Goal: Check status: Check status

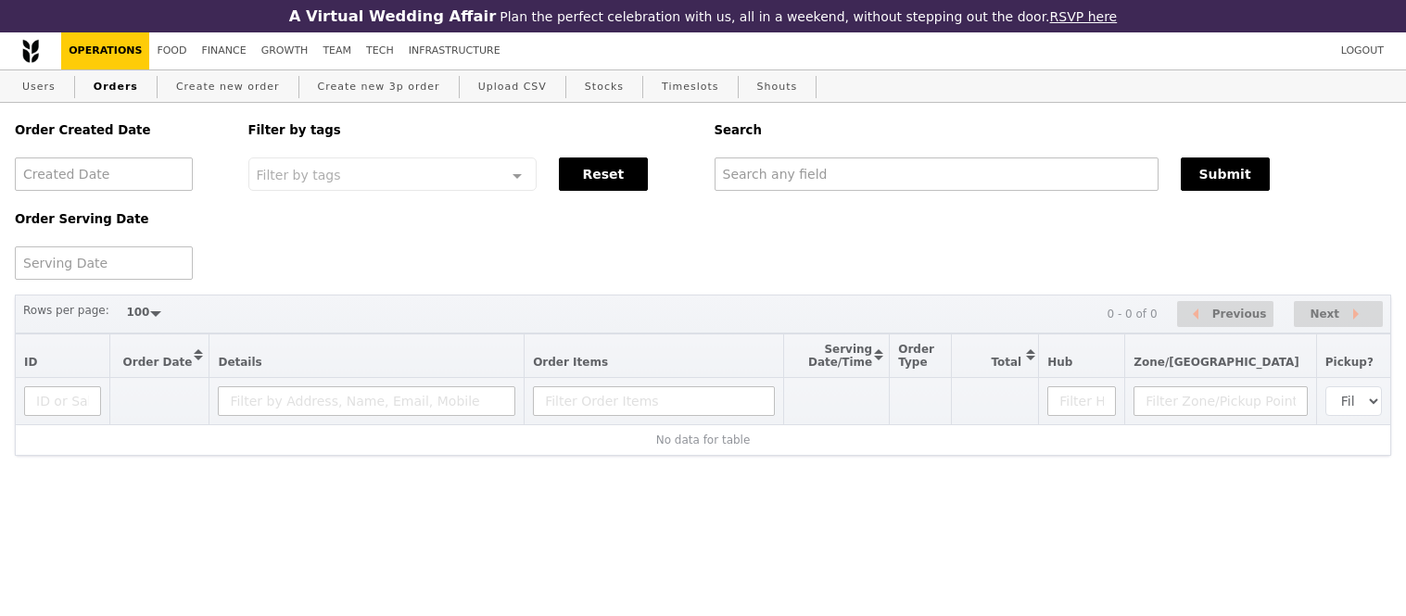
select select "100"
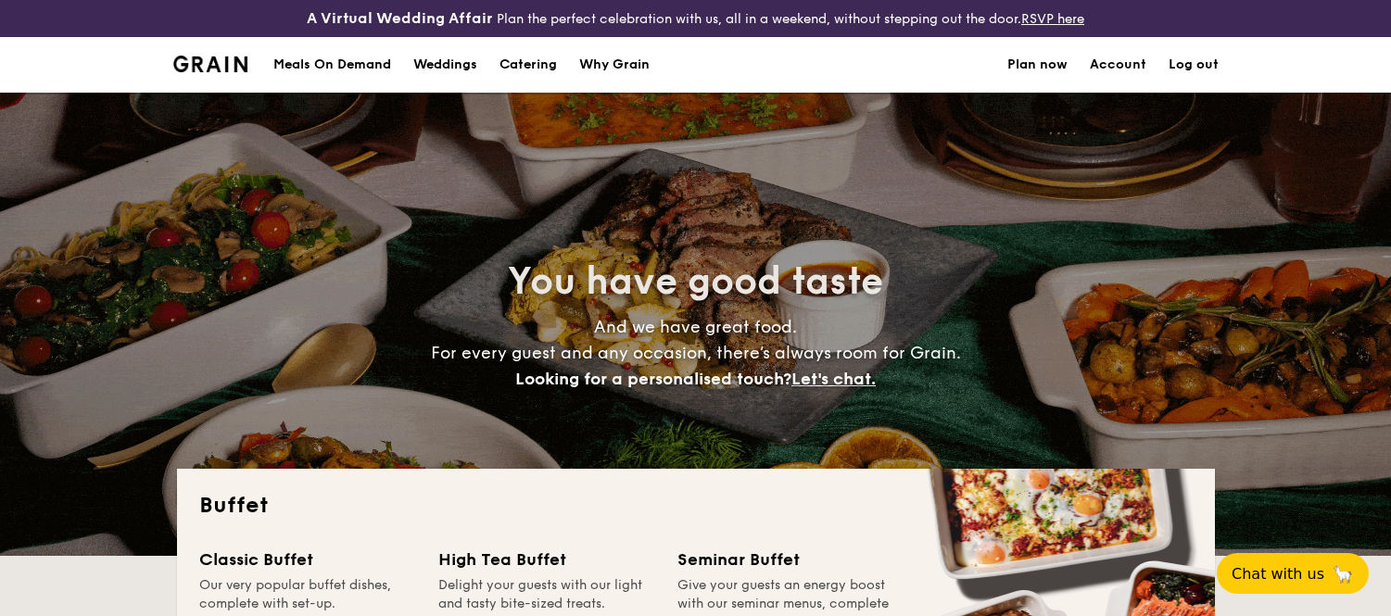
select select
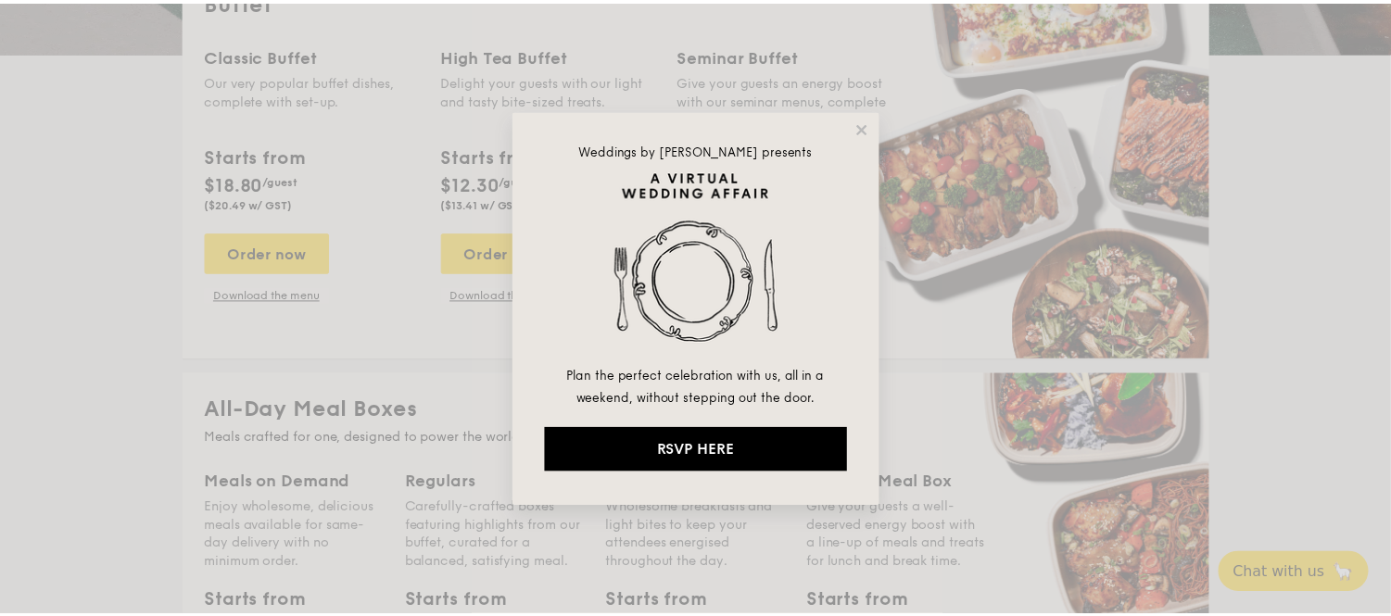
scroll to position [412, 0]
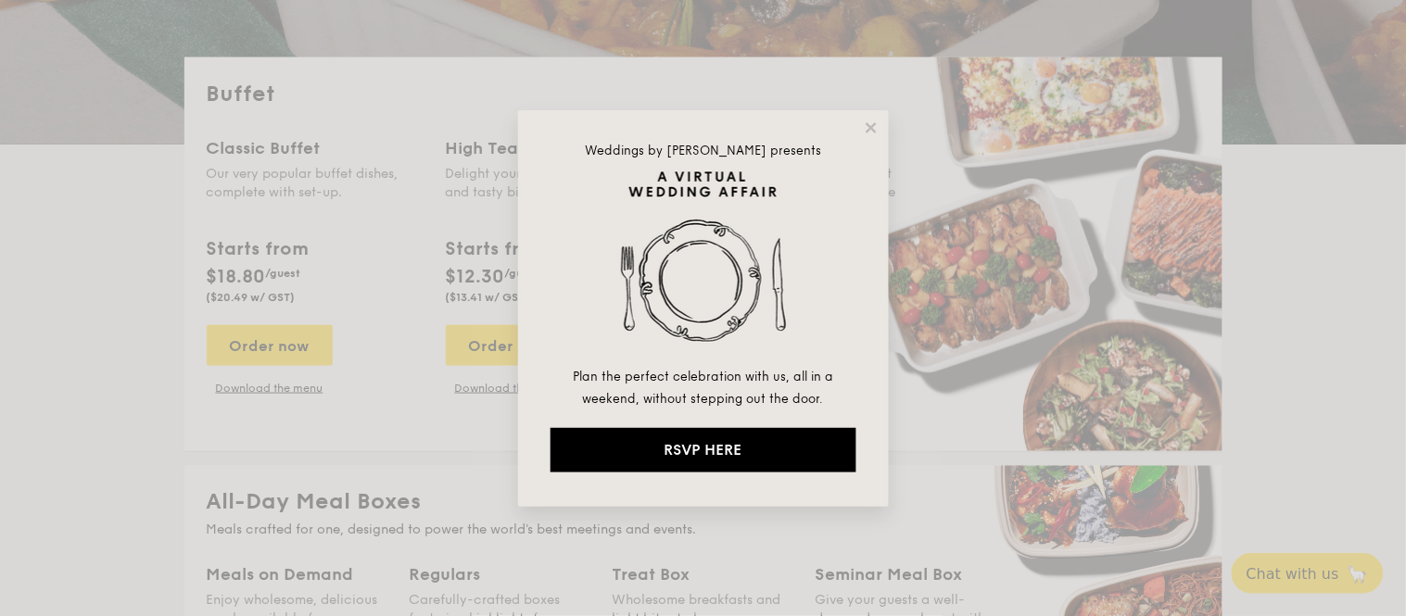
drag, startPoint x: 872, startPoint y: 126, endPoint x: 860, endPoint y: 121, distance: 13.3
click at [871, 124] on icon at bounding box center [871, 128] width 17 height 17
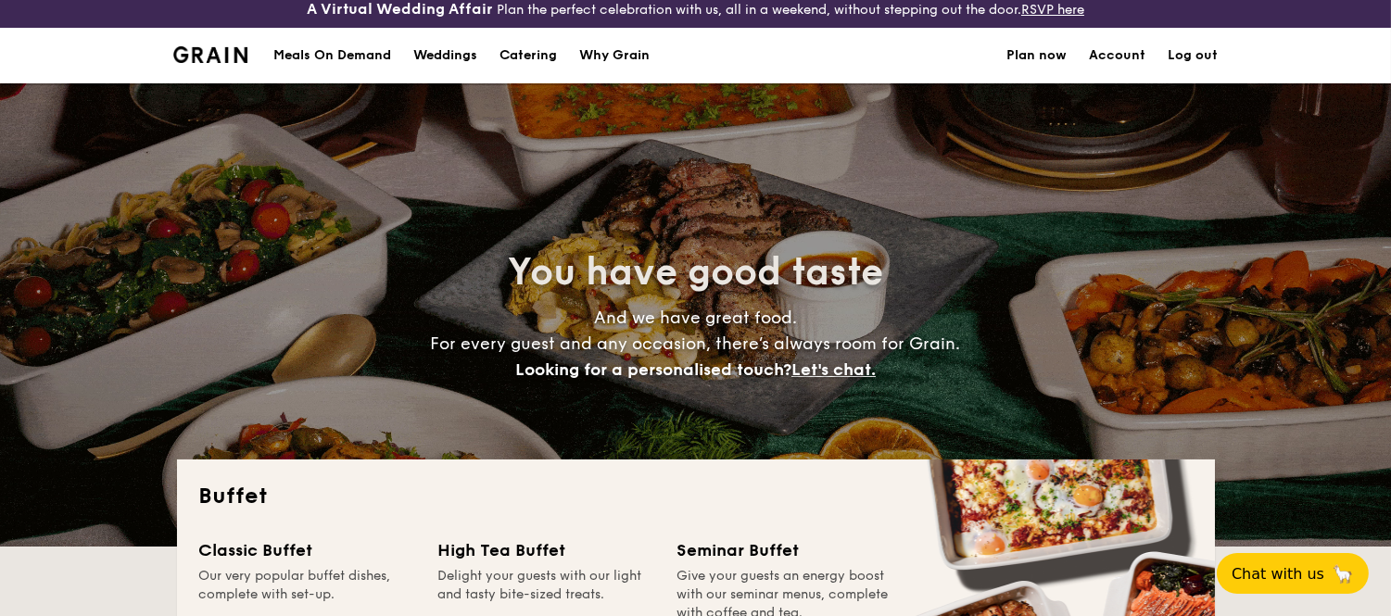
scroll to position [0, 0]
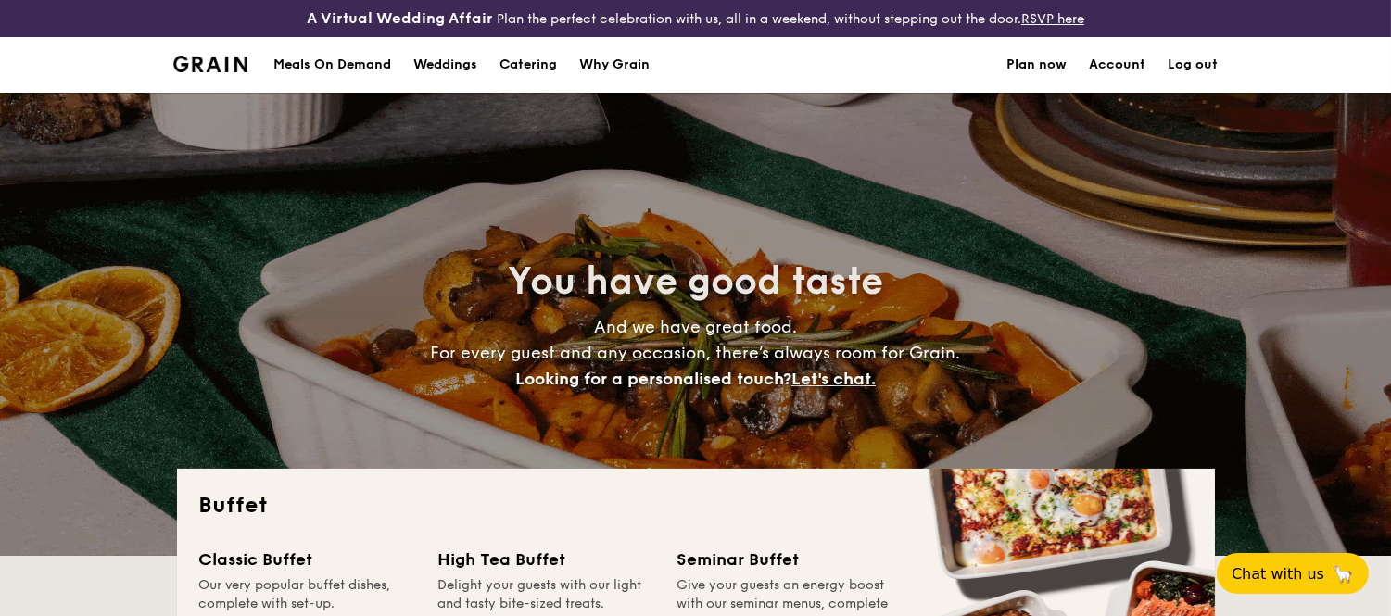
click at [302, 61] on div "Meals On Demand" at bounding box center [332, 65] width 118 height 56
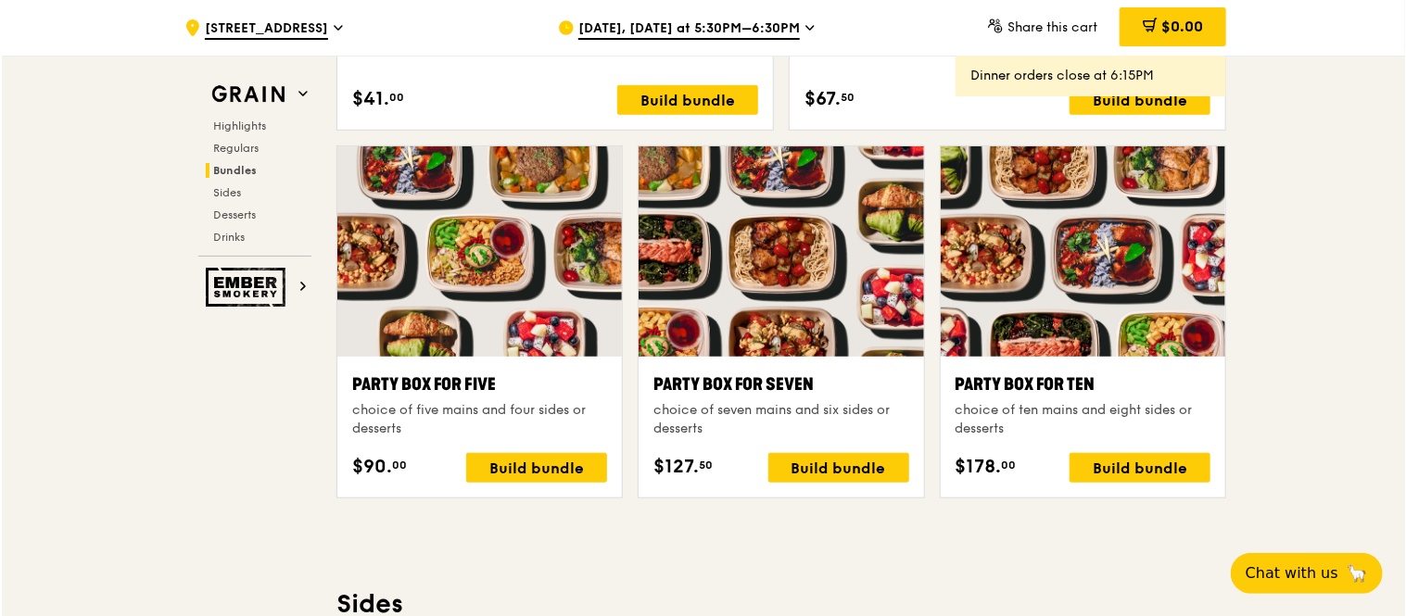
scroll to position [3817, 0]
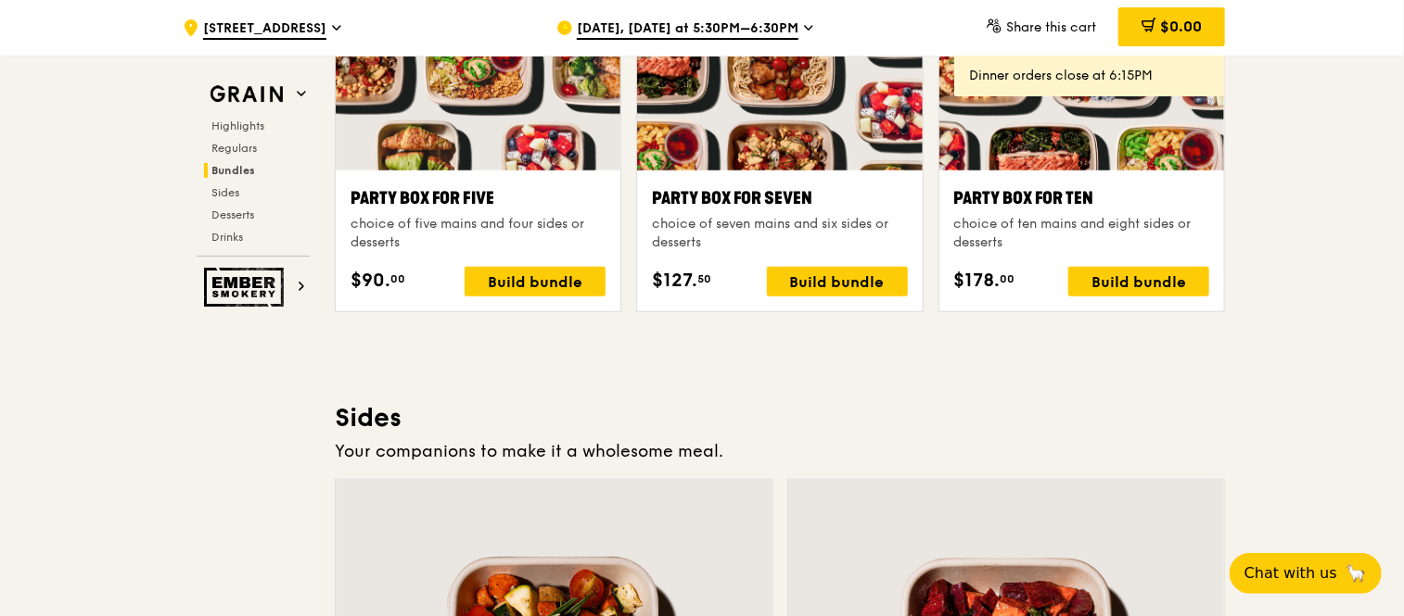
click at [513, 142] on div at bounding box center [478, 65] width 285 height 210
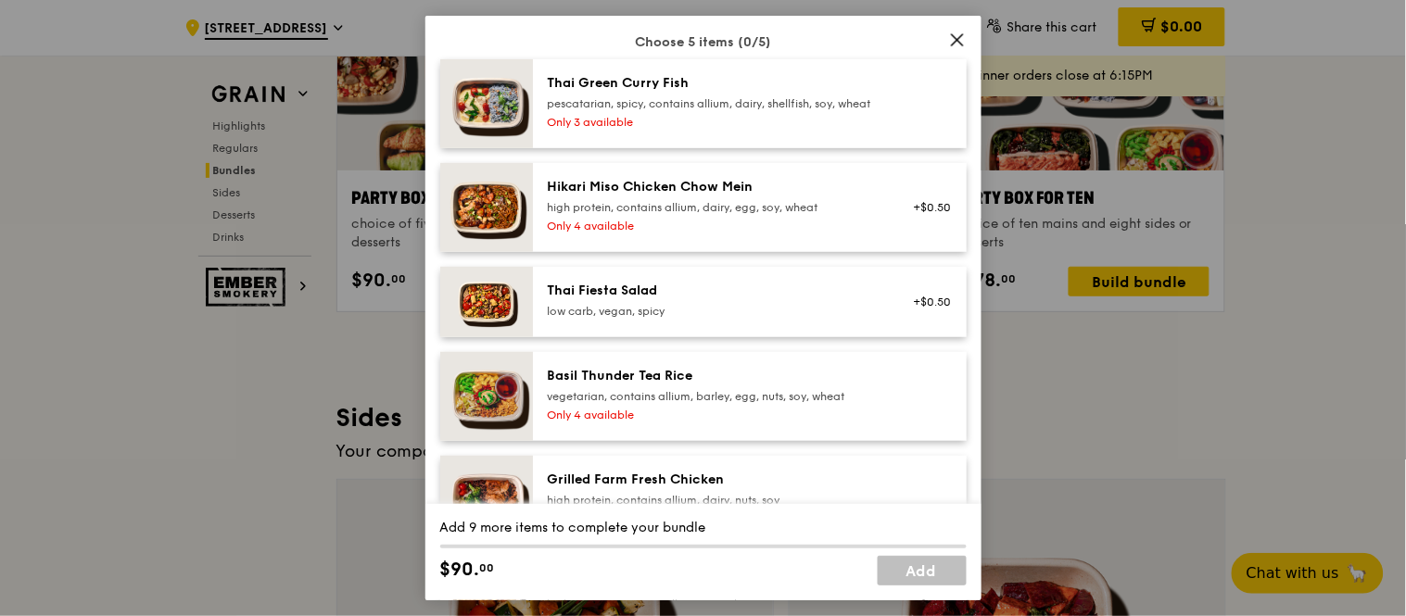
scroll to position [103, 0]
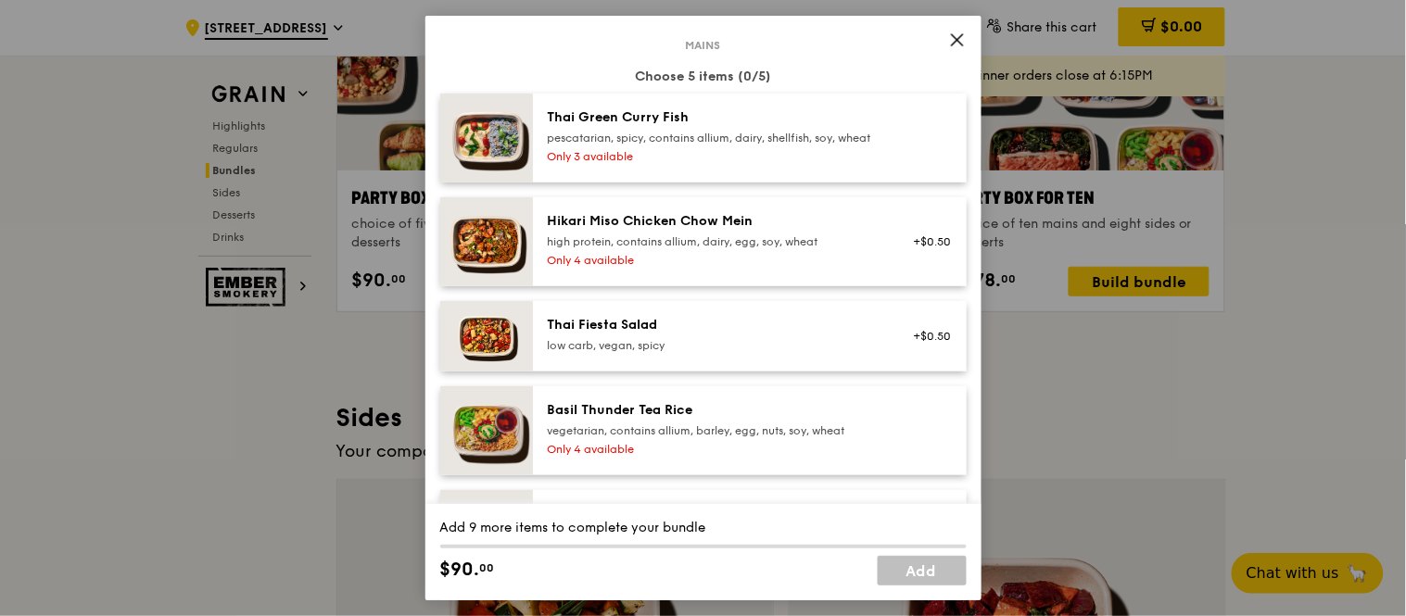
click at [955, 40] on icon at bounding box center [957, 40] width 17 height 17
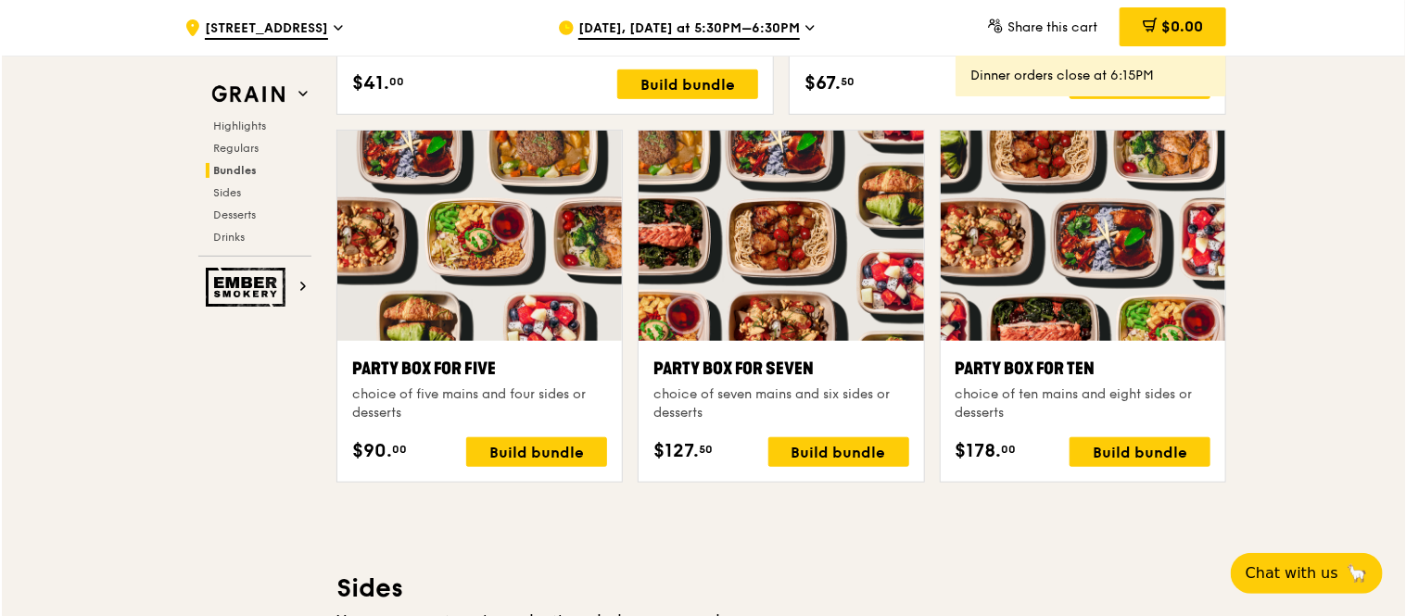
scroll to position [3610, 0]
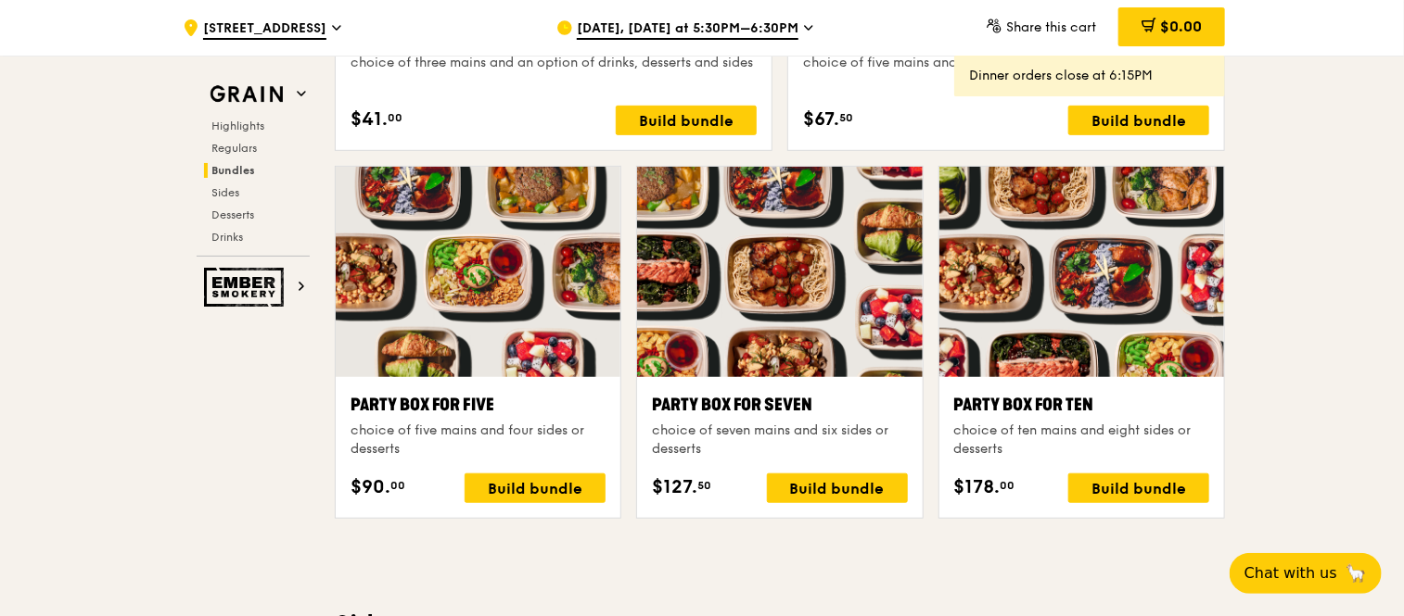
click at [488, 258] on div at bounding box center [478, 272] width 285 height 210
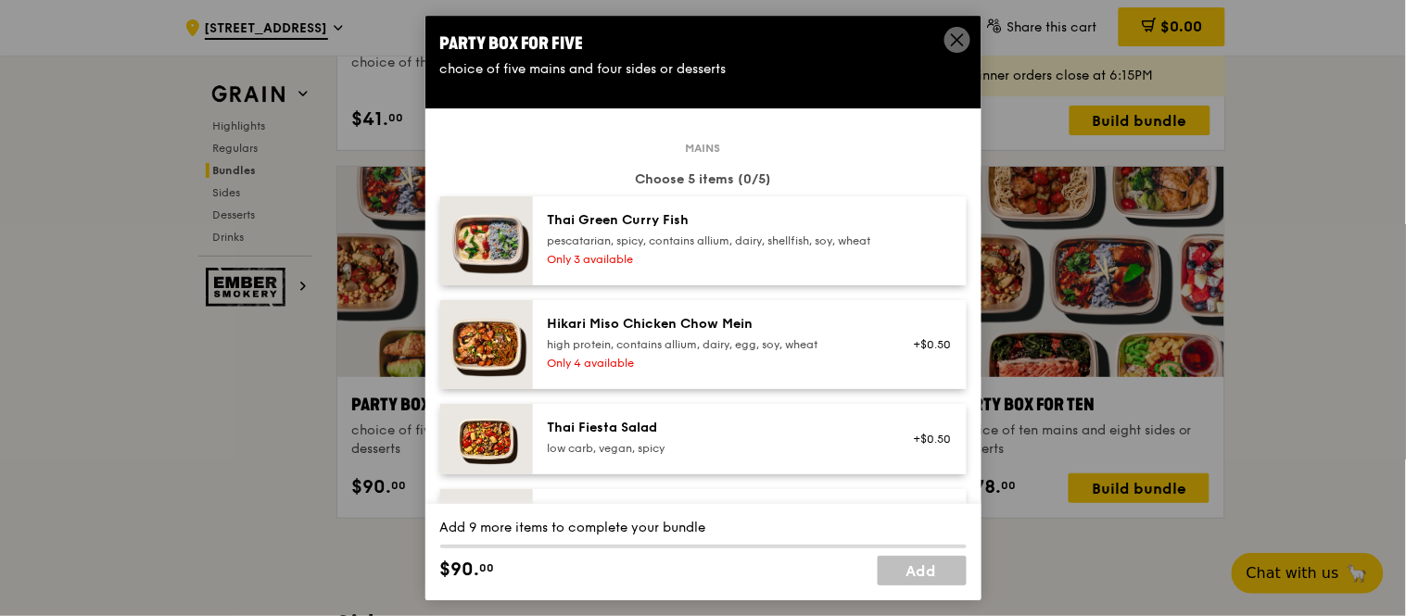
click at [521, 43] on div "Party Box for Five" at bounding box center [703, 44] width 527 height 26
click at [950, 37] on icon at bounding box center [957, 40] width 17 height 17
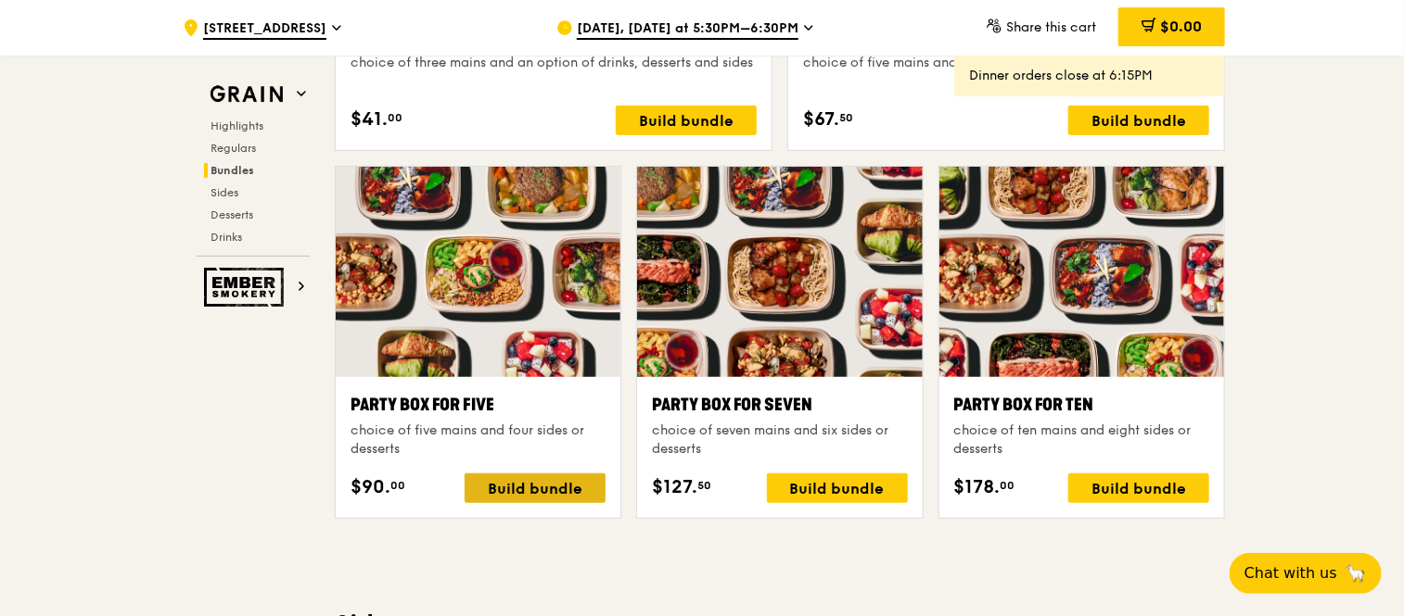
click at [533, 487] on div "Build bundle" at bounding box center [534, 489] width 141 height 30
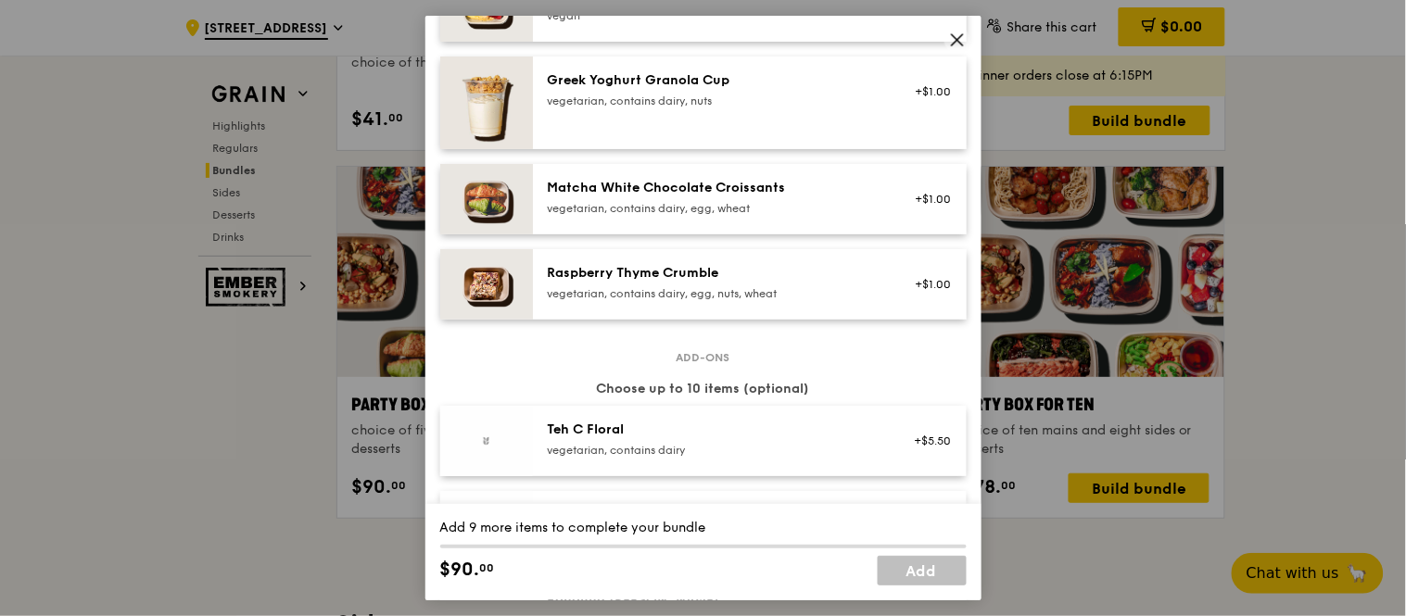
scroll to position [2266, 0]
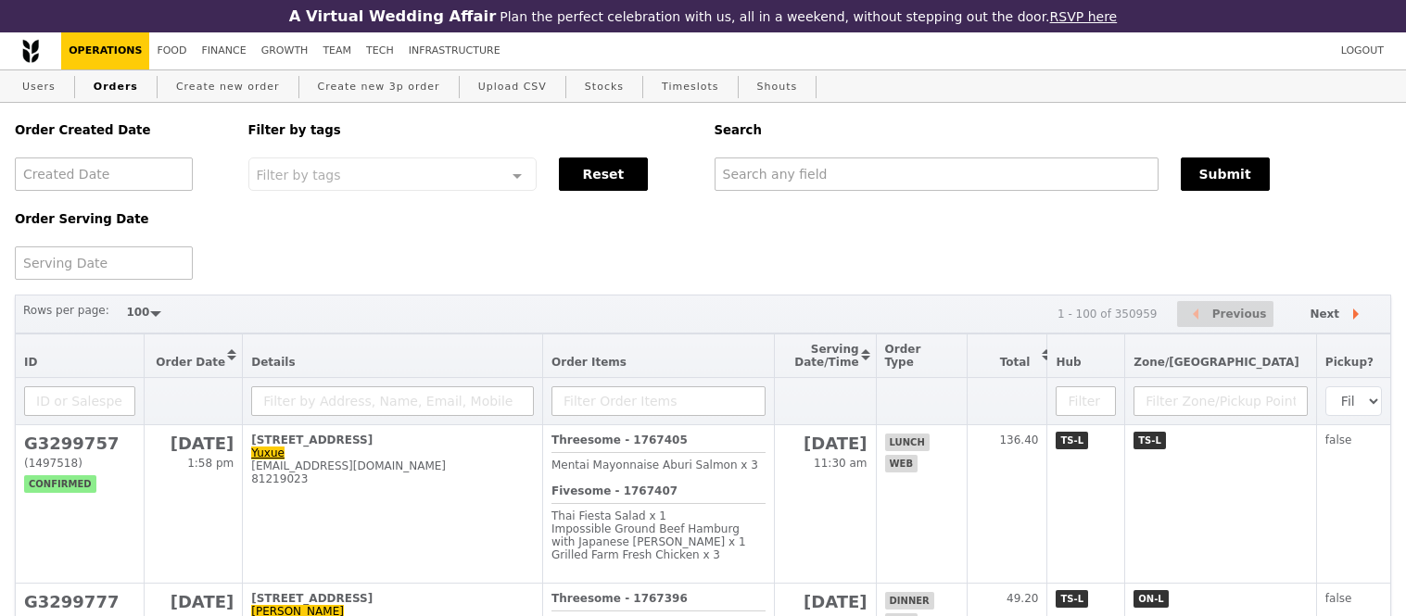
select select "100"
click at [790, 182] on input "text" at bounding box center [937, 174] width 444 height 33
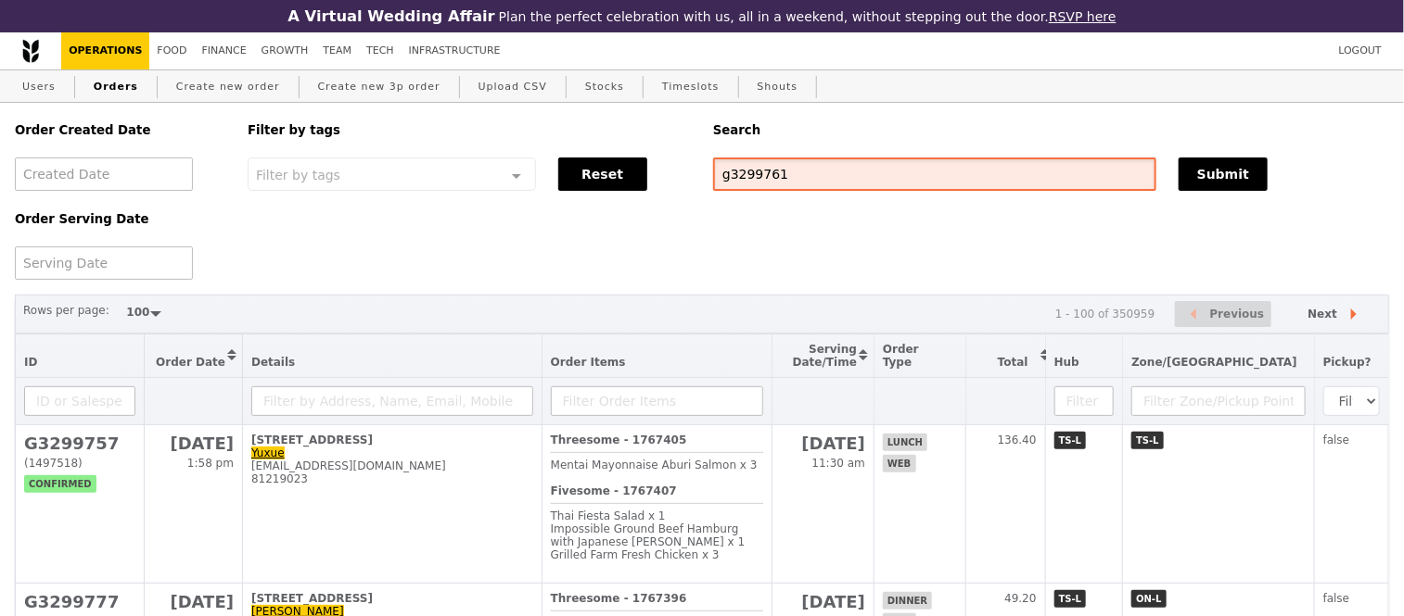
type input "g3299761"
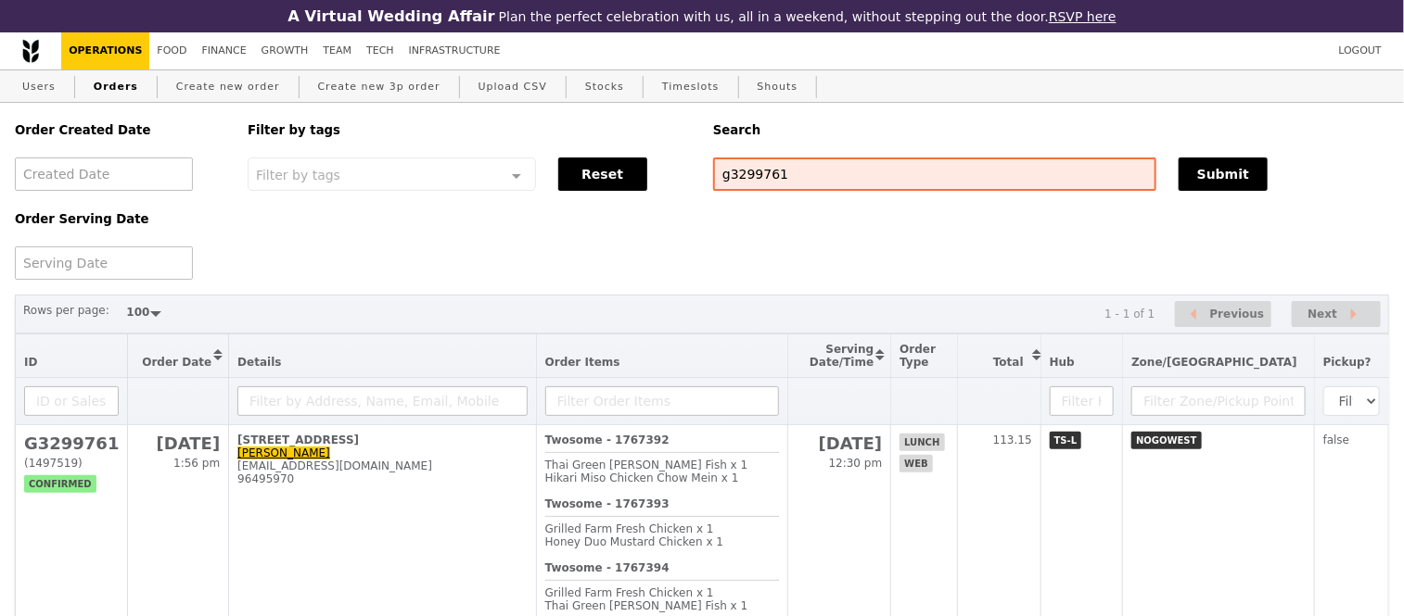
click at [782, 257] on div "Order Created Date Order Serving Date Filter by tags Filter by tags Meal_Plan W…" at bounding box center [702, 191] width 1396 height 177
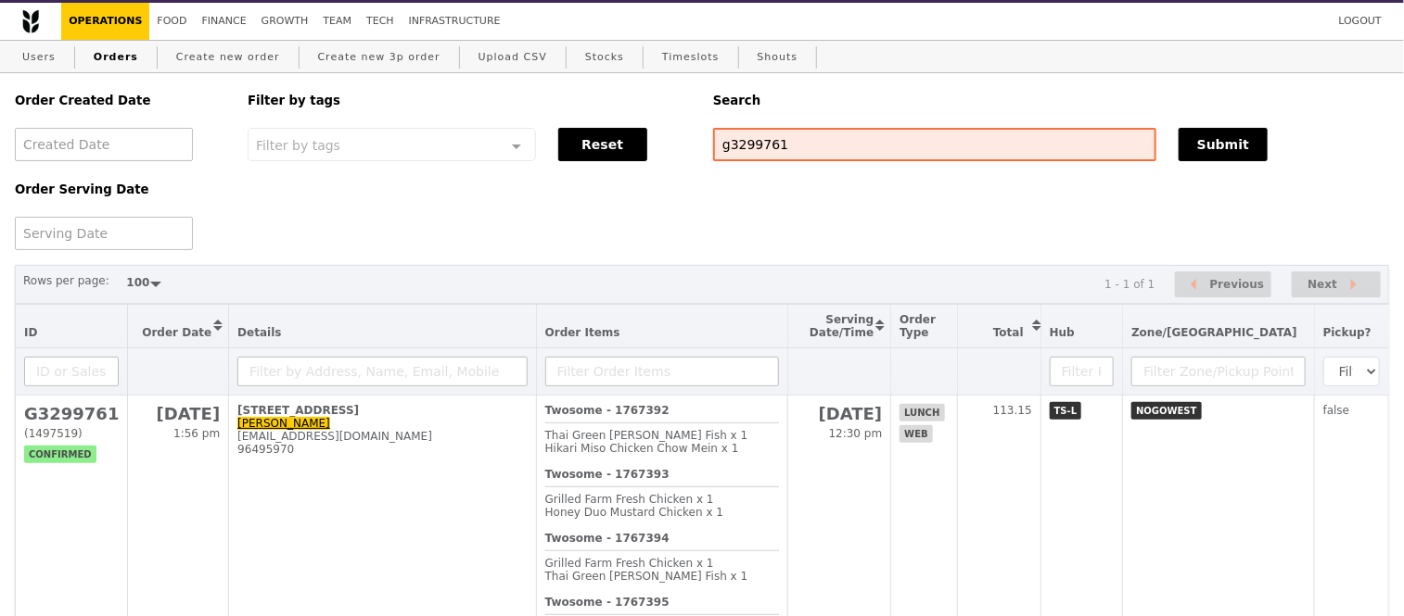
scroll to position [206, 0]
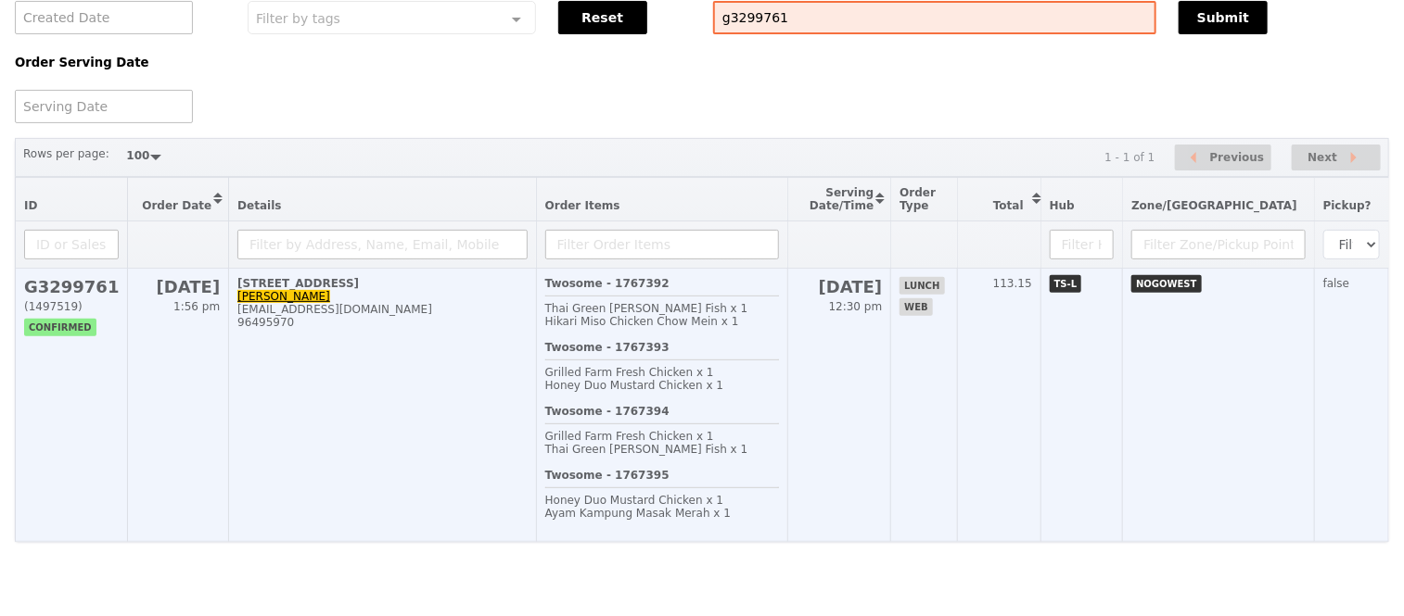
click at [103, 277] on h2 "G3299761" at bounding box center [71, 286] width 95 height 19
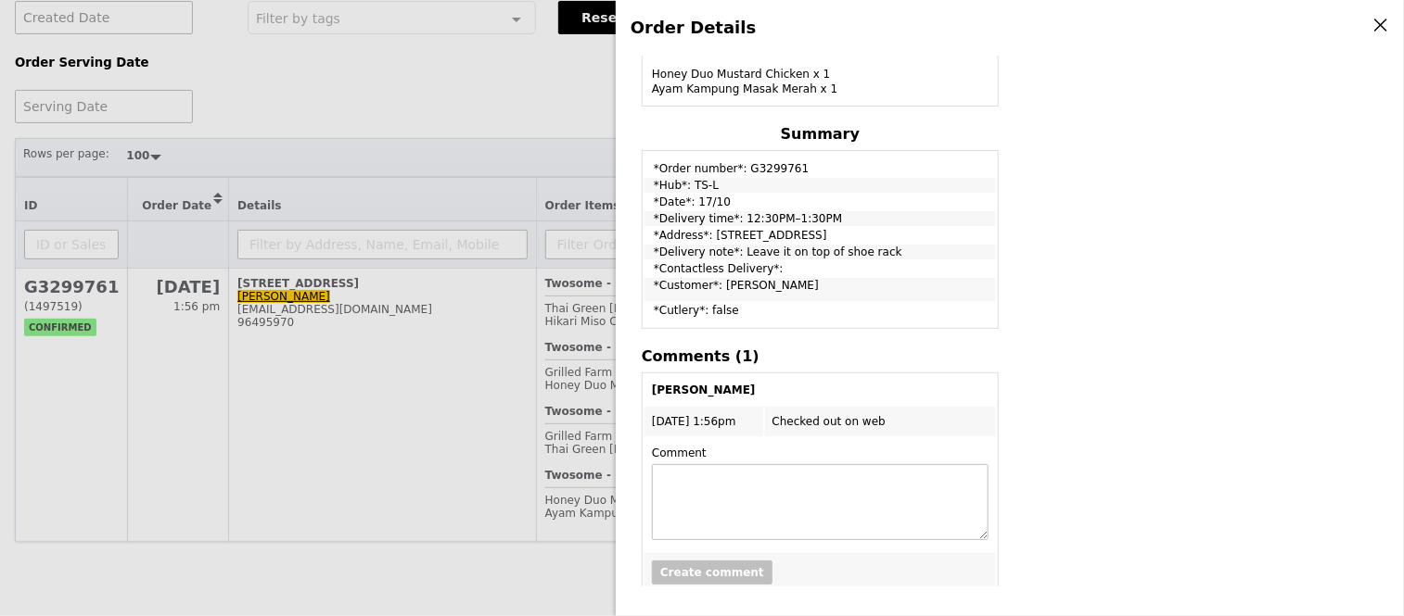
scroll to position [776, 0]
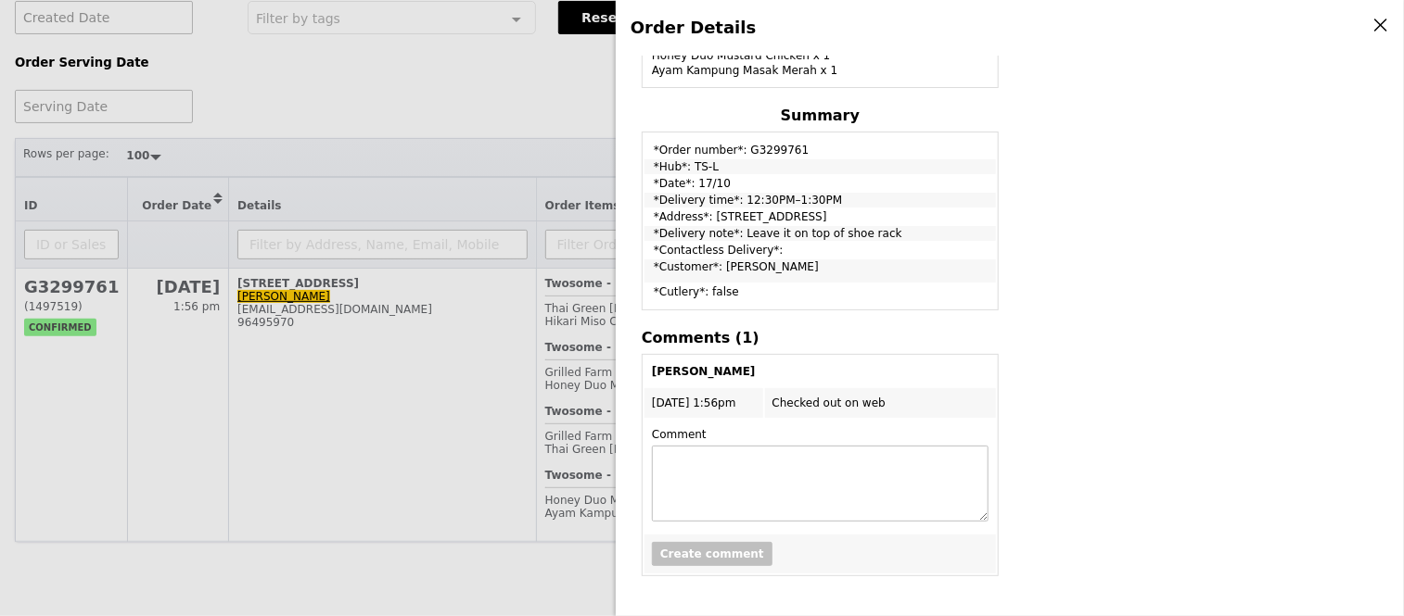
click at [471, 88] on div "Order Details Edit order Changelog Cancel Order ID G3299761 – View receipt Orde…" at bounding box center [702, 308] width 1404 height 616
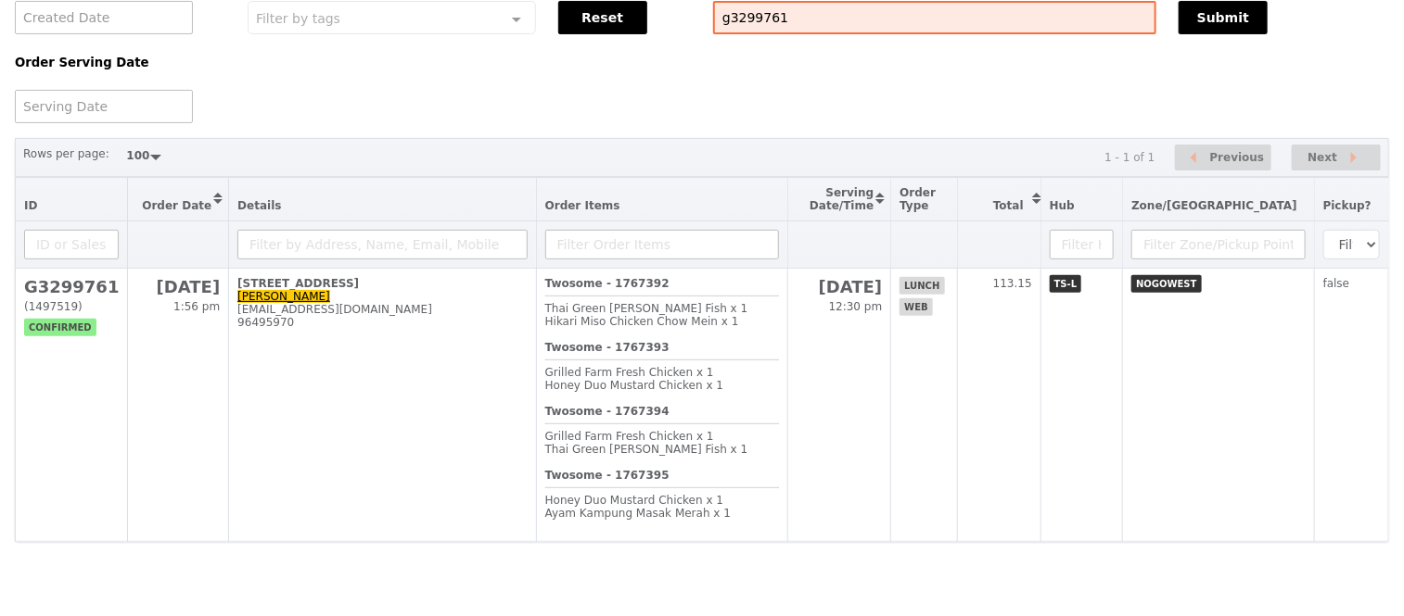
scroll to position [914, 0]
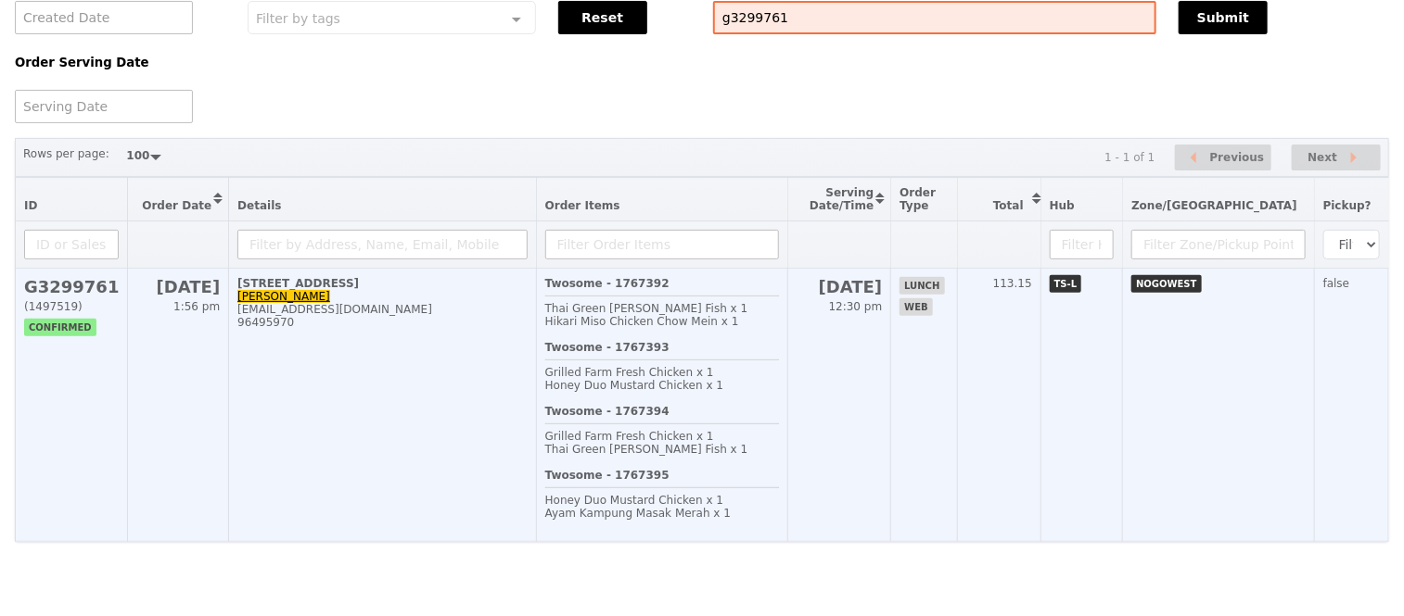
click at [44, 277] on h2 "G3299761" at bounding box center [71, 286] width 95 height 19
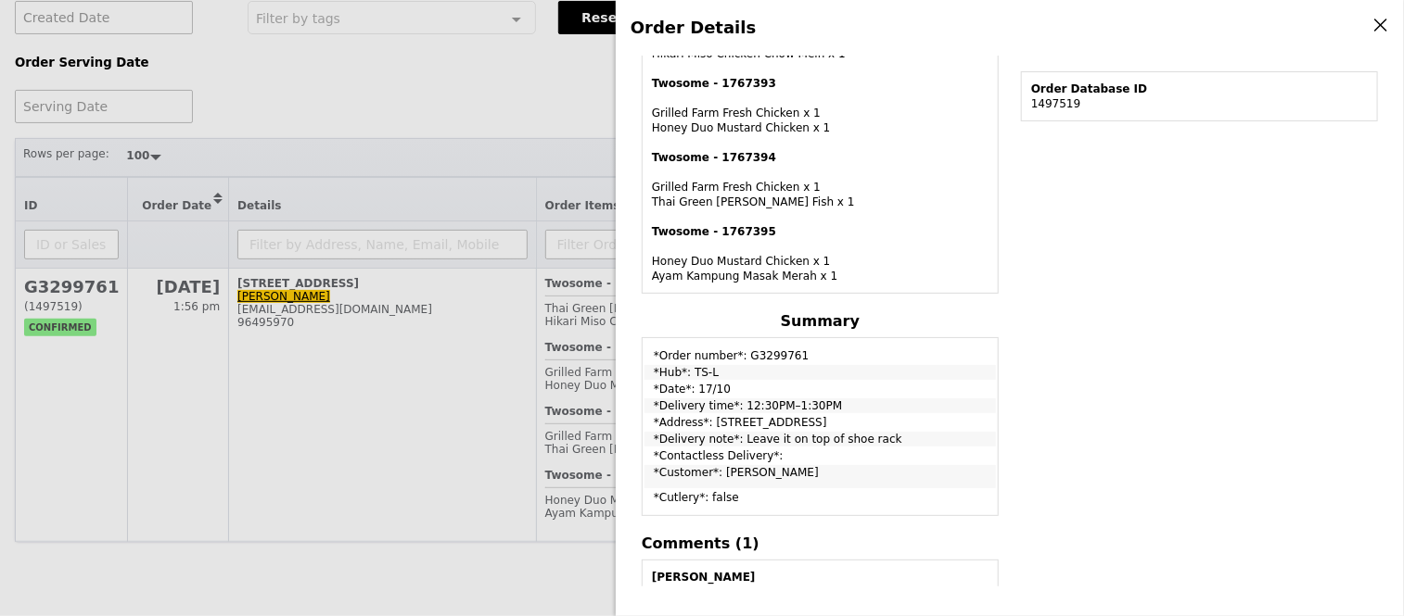
scroll to position [467, 0]
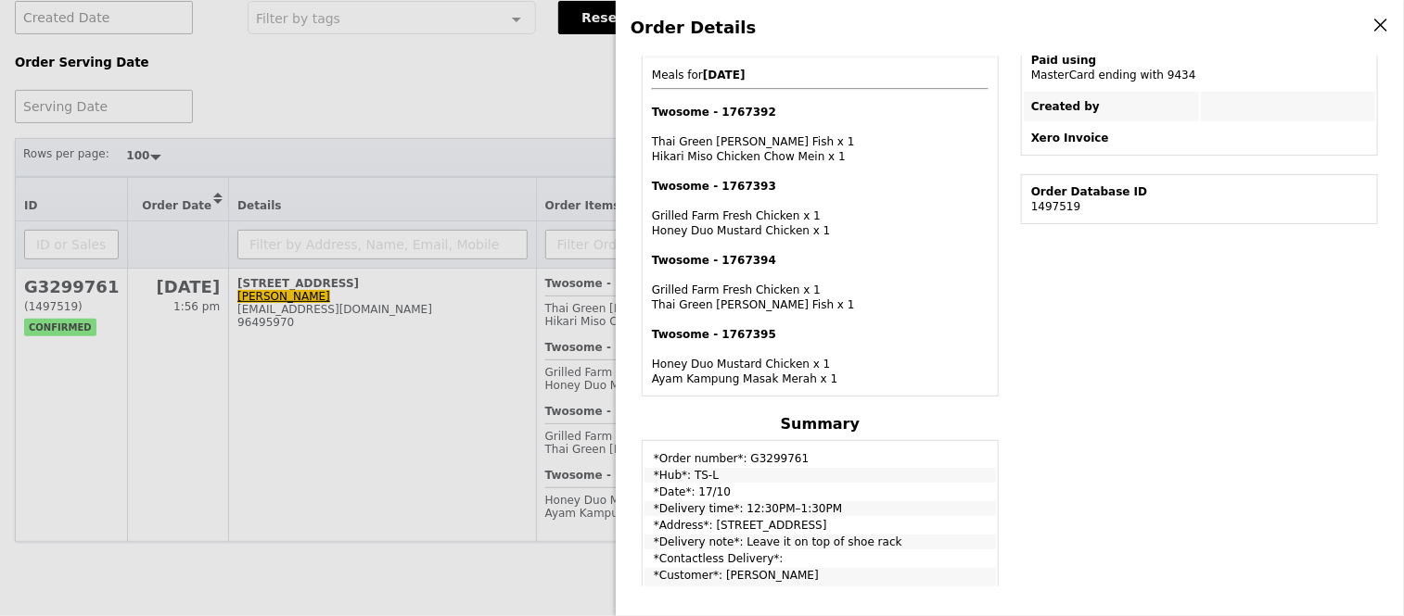
click at [511, 61] on div "Order Details Edit order Changelog Cancel Order ID G3299761 – View receipt Orde…" at bounding box center [702, 308] width 1404 height 616
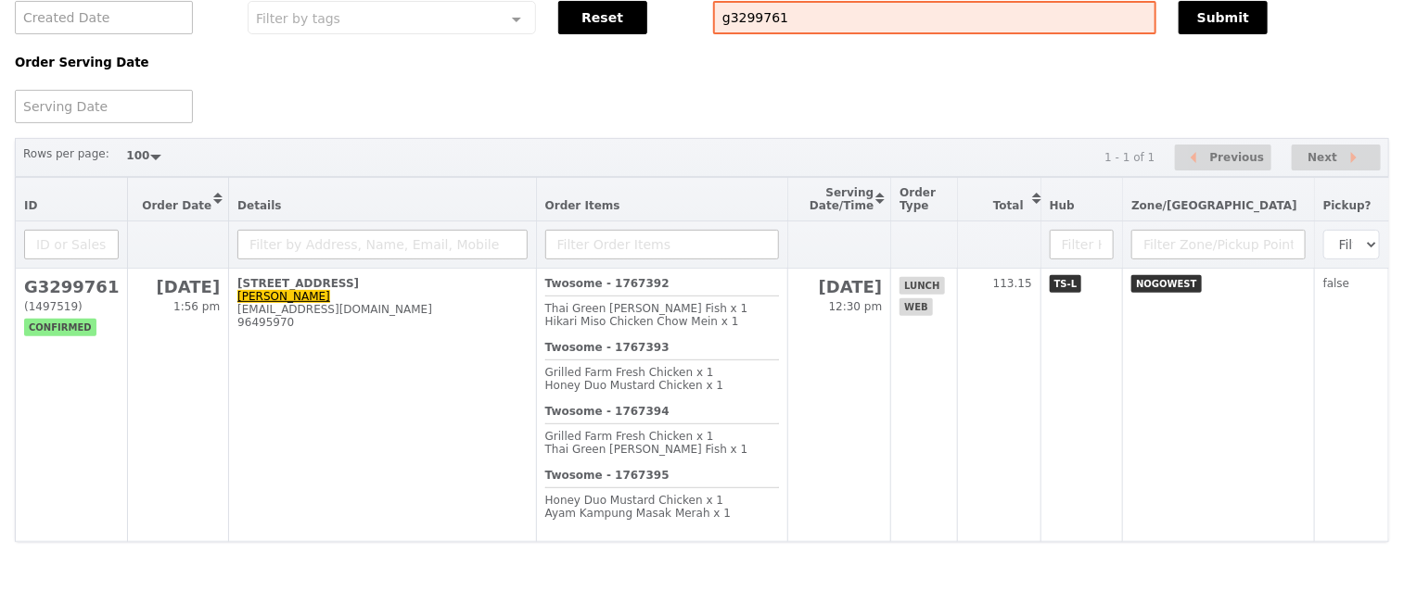
scroll to position [545, 0]
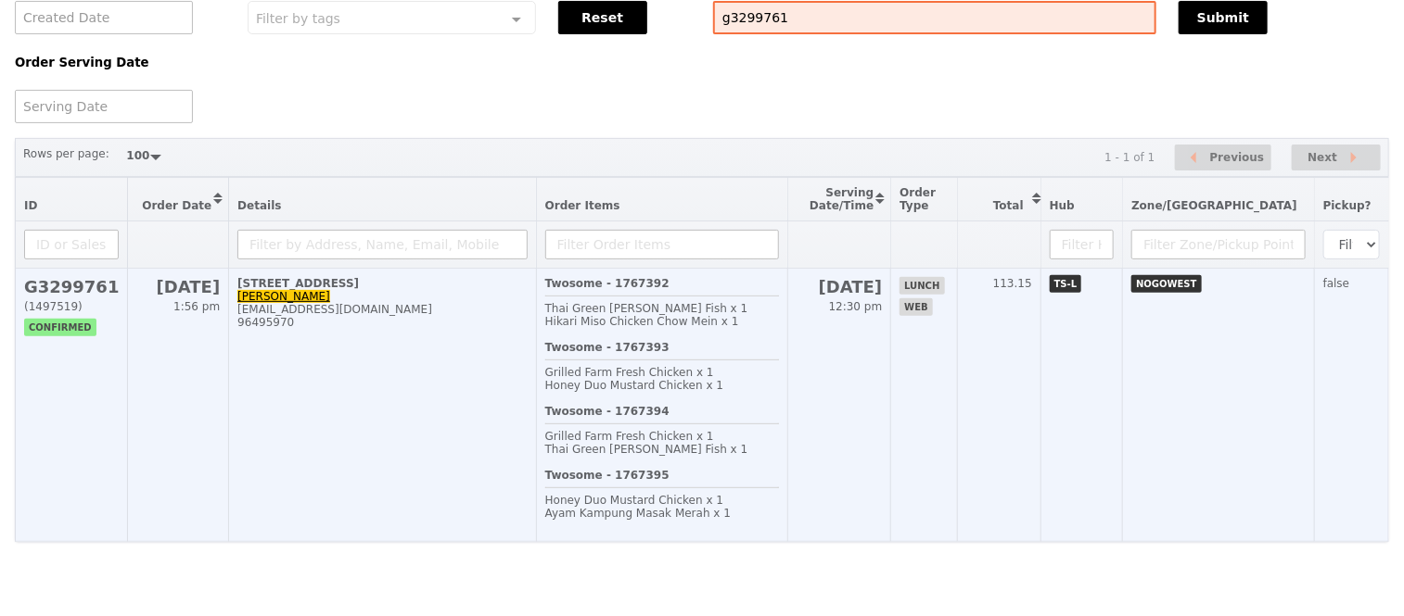
click at [673, 277] on div "Twosome - 1767392 Thai Green Curry Fish x 1 Hikari Miso Chicken Chow Mein x 1" at bounding box center [662, 309] width 234 height 64
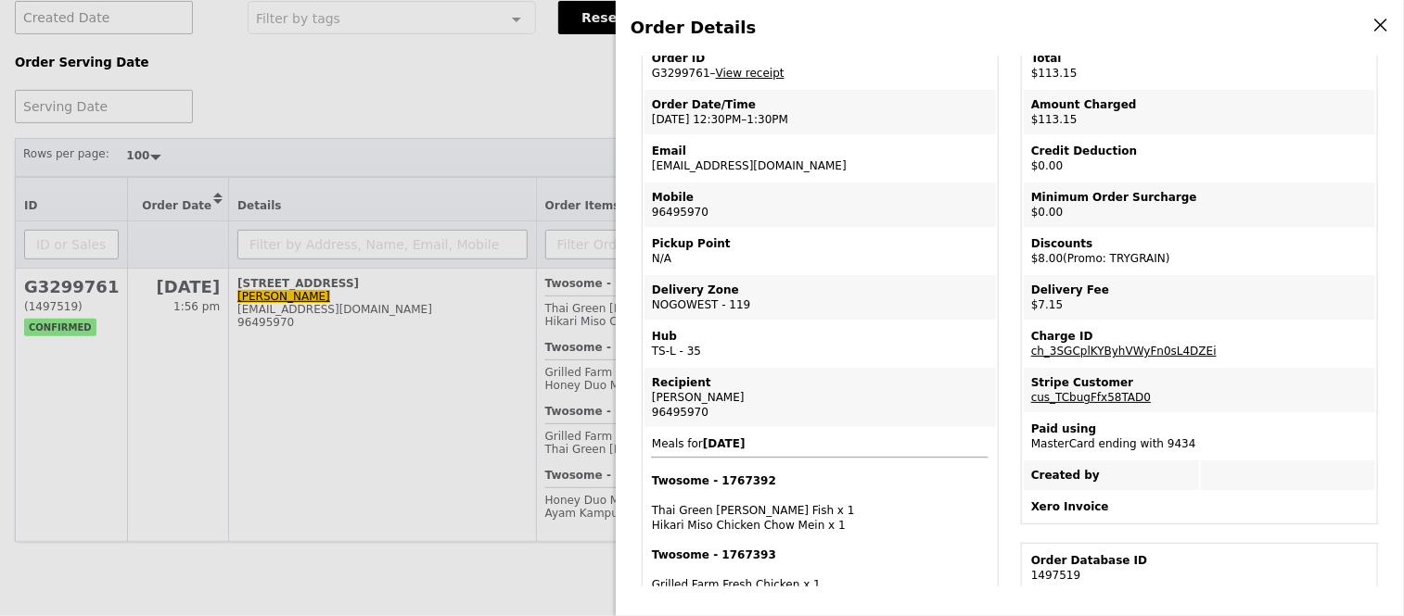
scroll to position [56, 0]
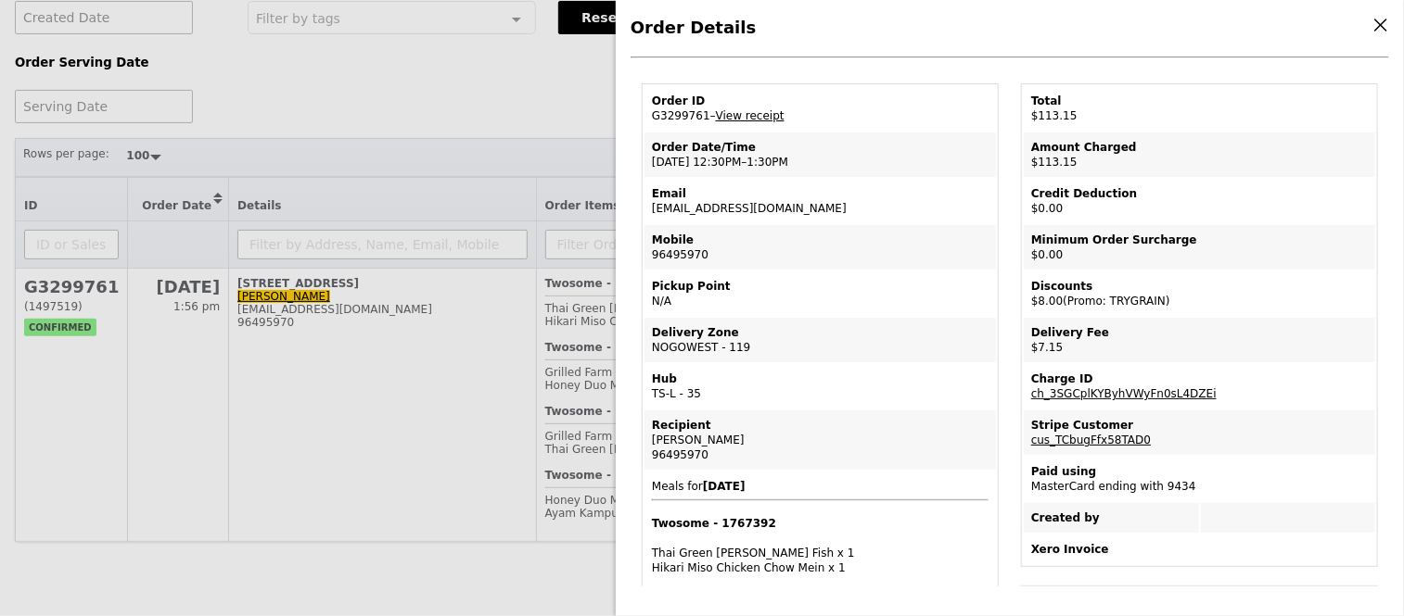
click at [491, 74] on div "Order Details Edit order Changelog Cancel Order ID G3299761 – View receipt Orde…" at bounding box center [702, 308] width 1404 height 616
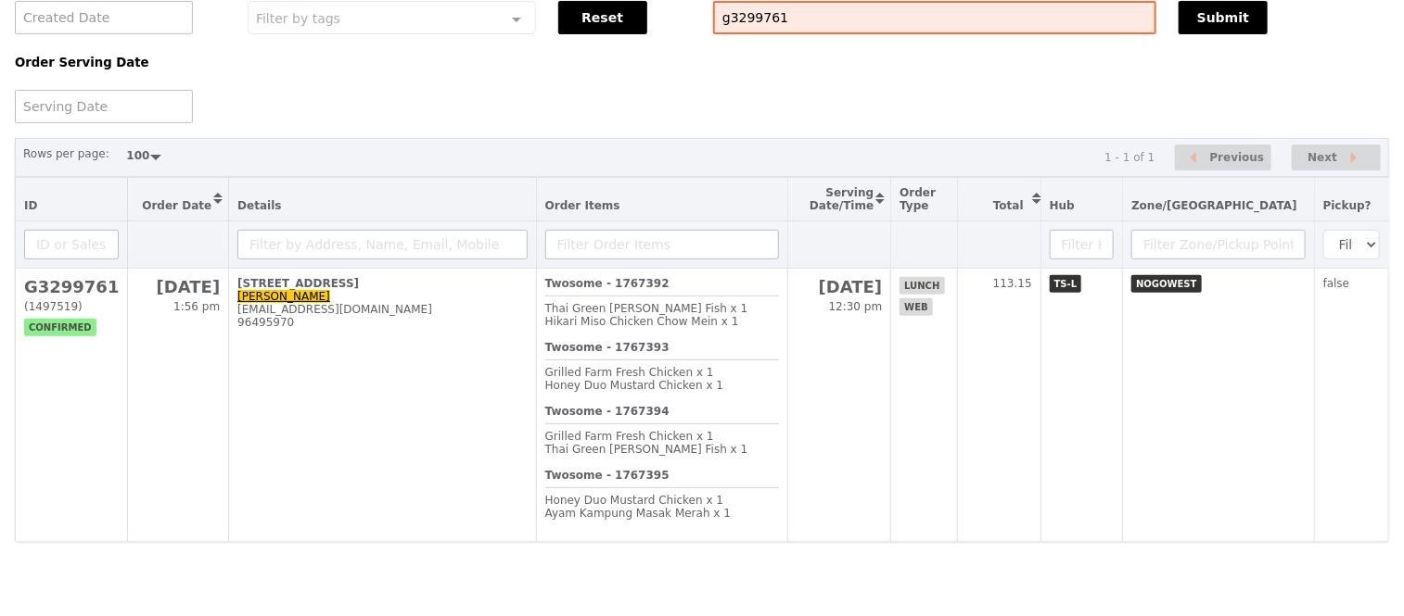
scroll to position [134, 0]
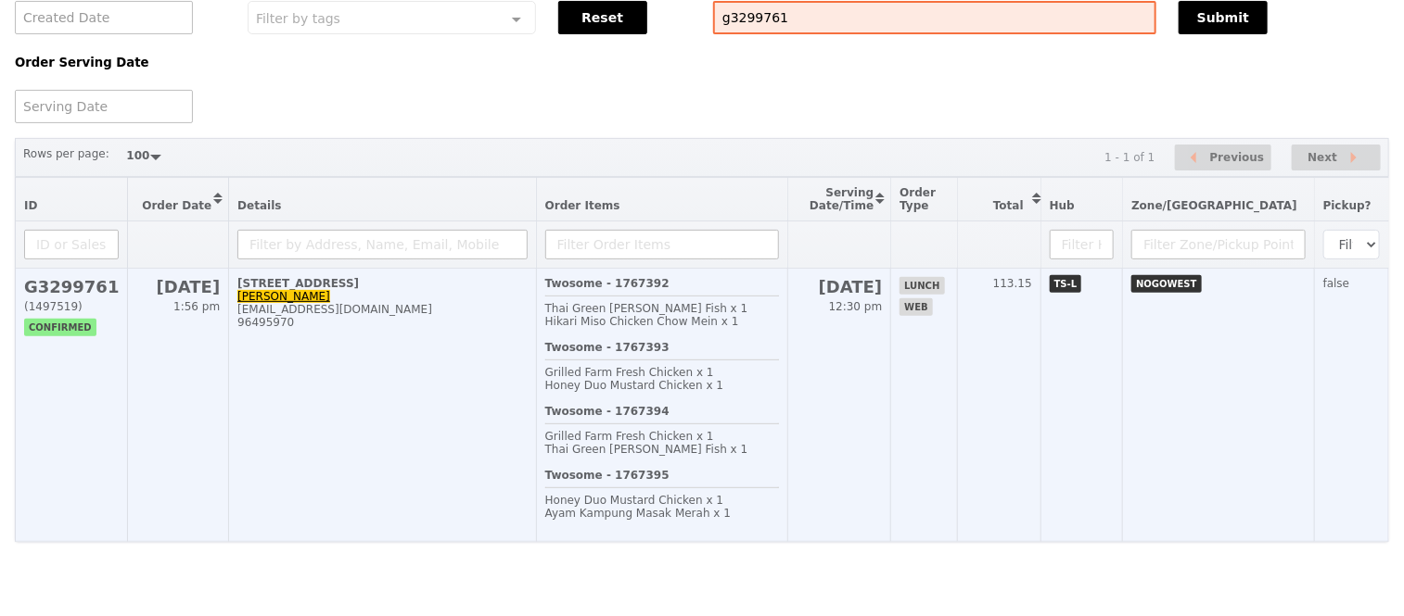
click at [44, 277] on h2 "G3299761" at bounding box center [71, 286] width 95 height 19
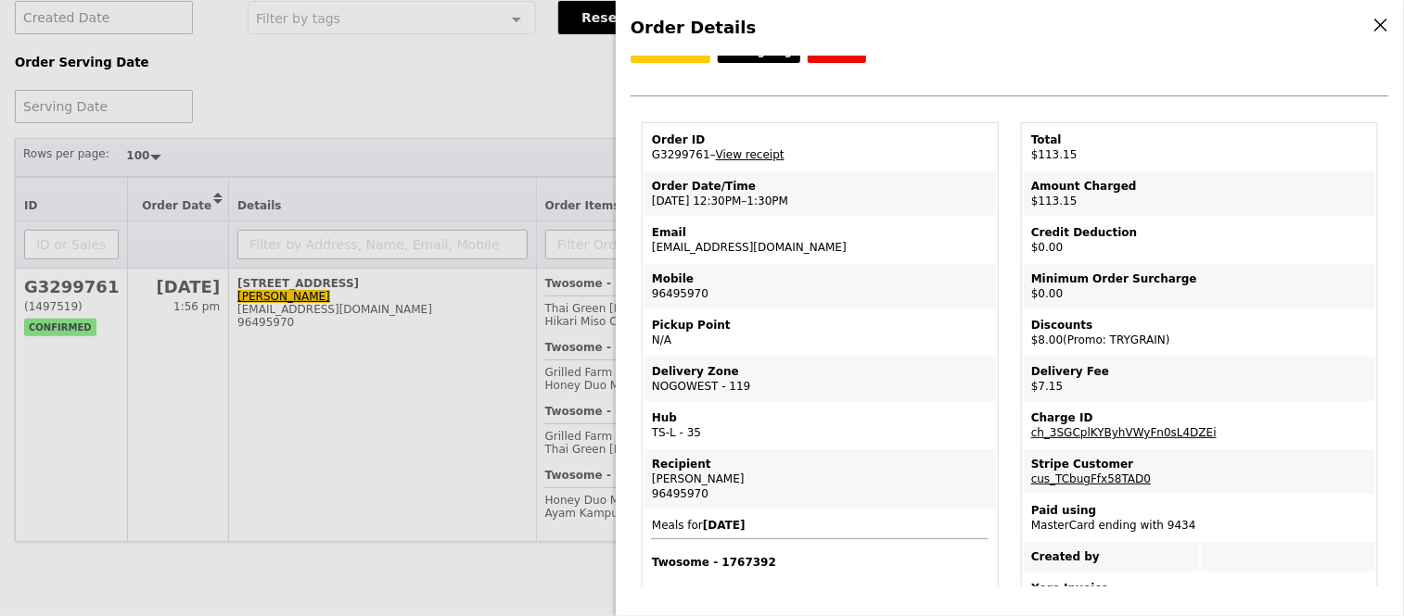
scroll to position [0, 0]
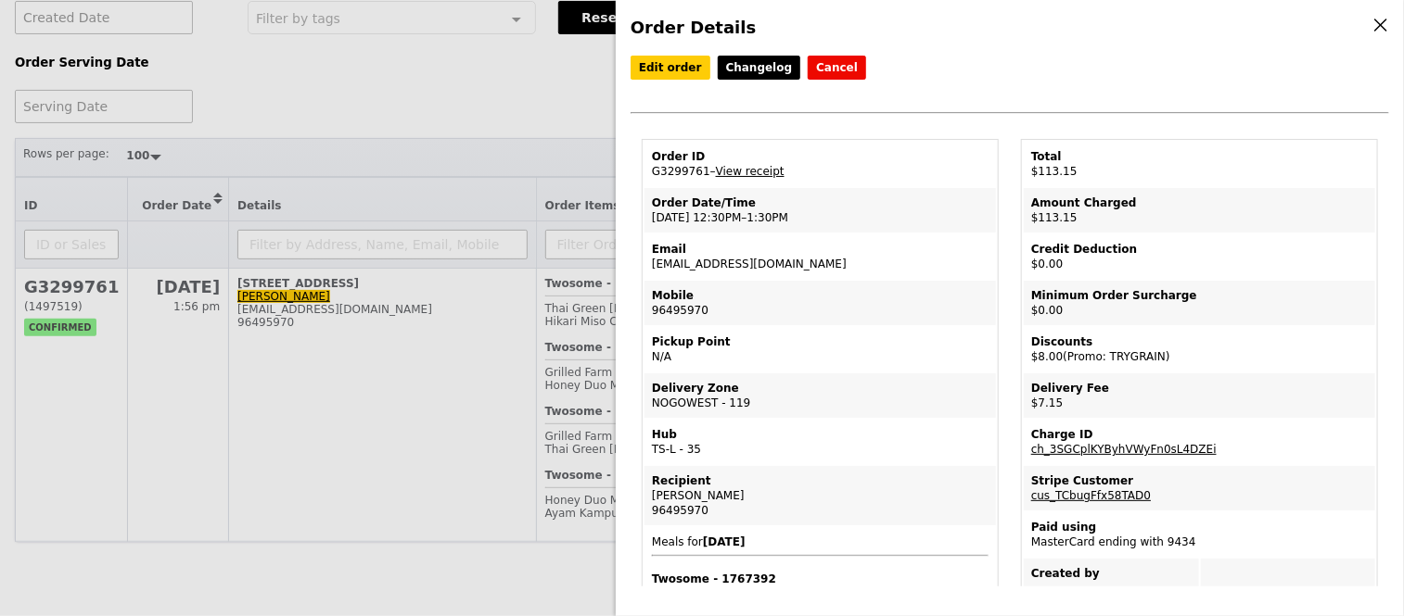
click at [438, 54] on div "Order Details Edit order Changelog Cancel Order ID G3299761 – View receipt Orde…" at bounding box center [702, 308] width 1404 height 616
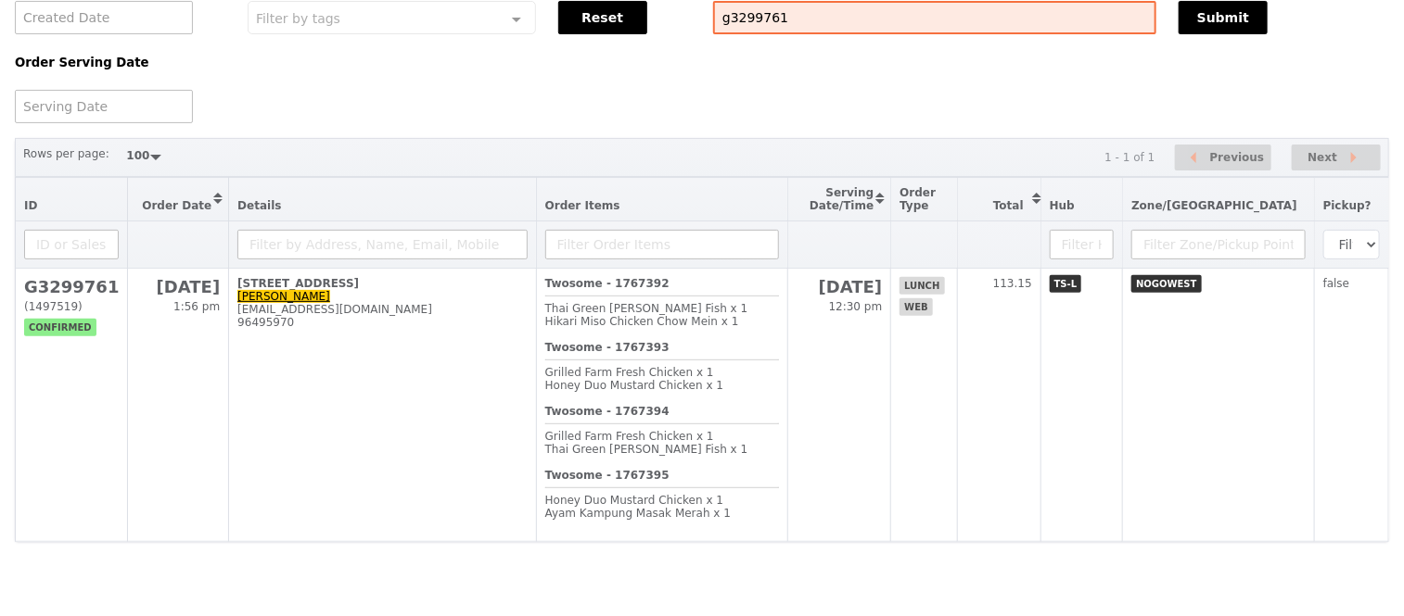
click at [438, 54] on div "Order Created Date Order Serving Date Filter by tags Filter by tags Meal_Plan W…" at bounding box center [702, 34] width 1396 height 177
click at [429, 65] on div "Order Created Date Order Serving Date Filter by tags Filter by tags Meal_Plan W…" at bounding box center [702, 34] width 1396 height 177
